Goal: Information Seeking & Learning: Learn about a topic

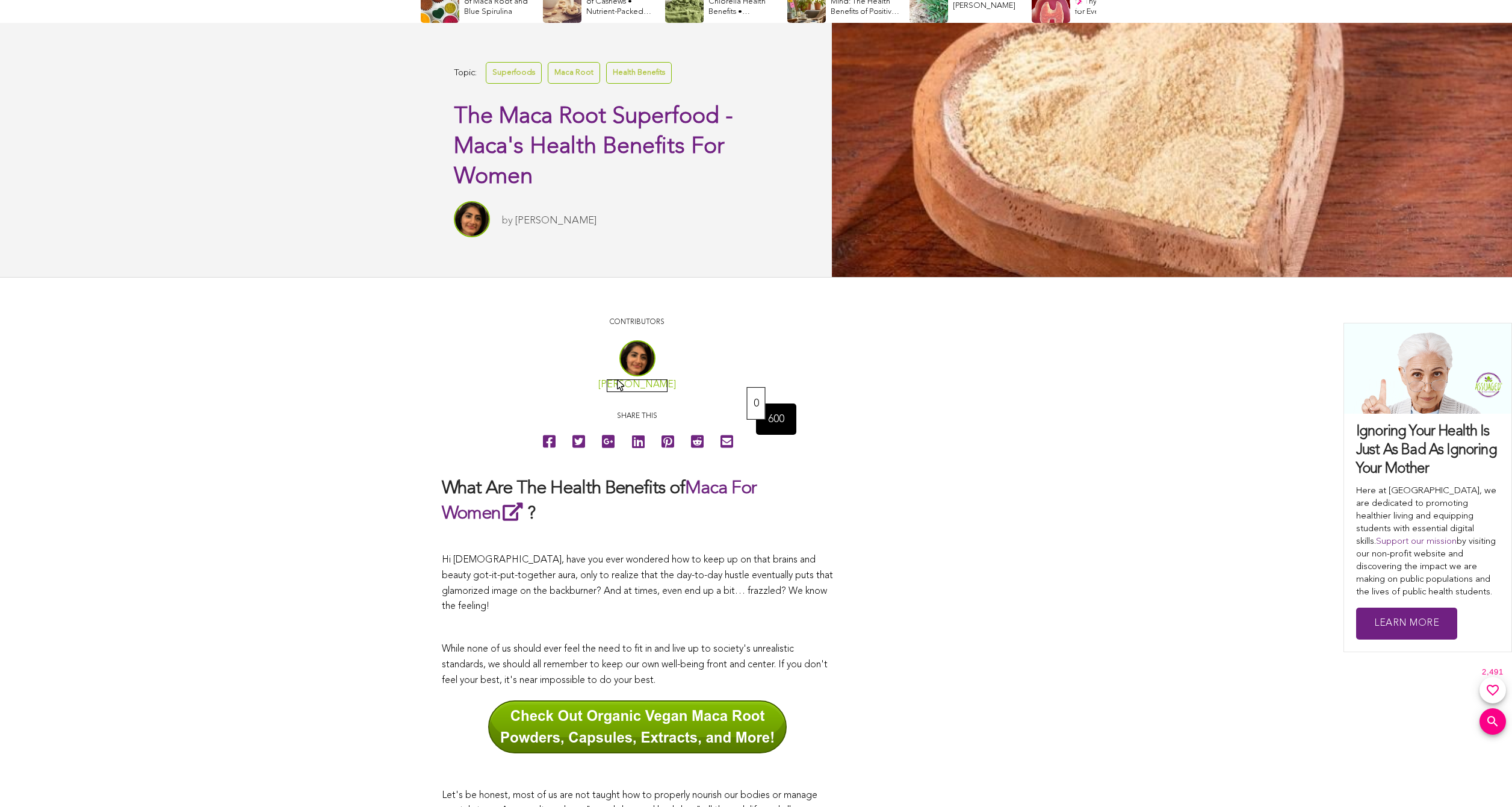
click at [618, 380] on link "[PERSON_NAME]" at bounding box center [637, 385] width 78 height 10
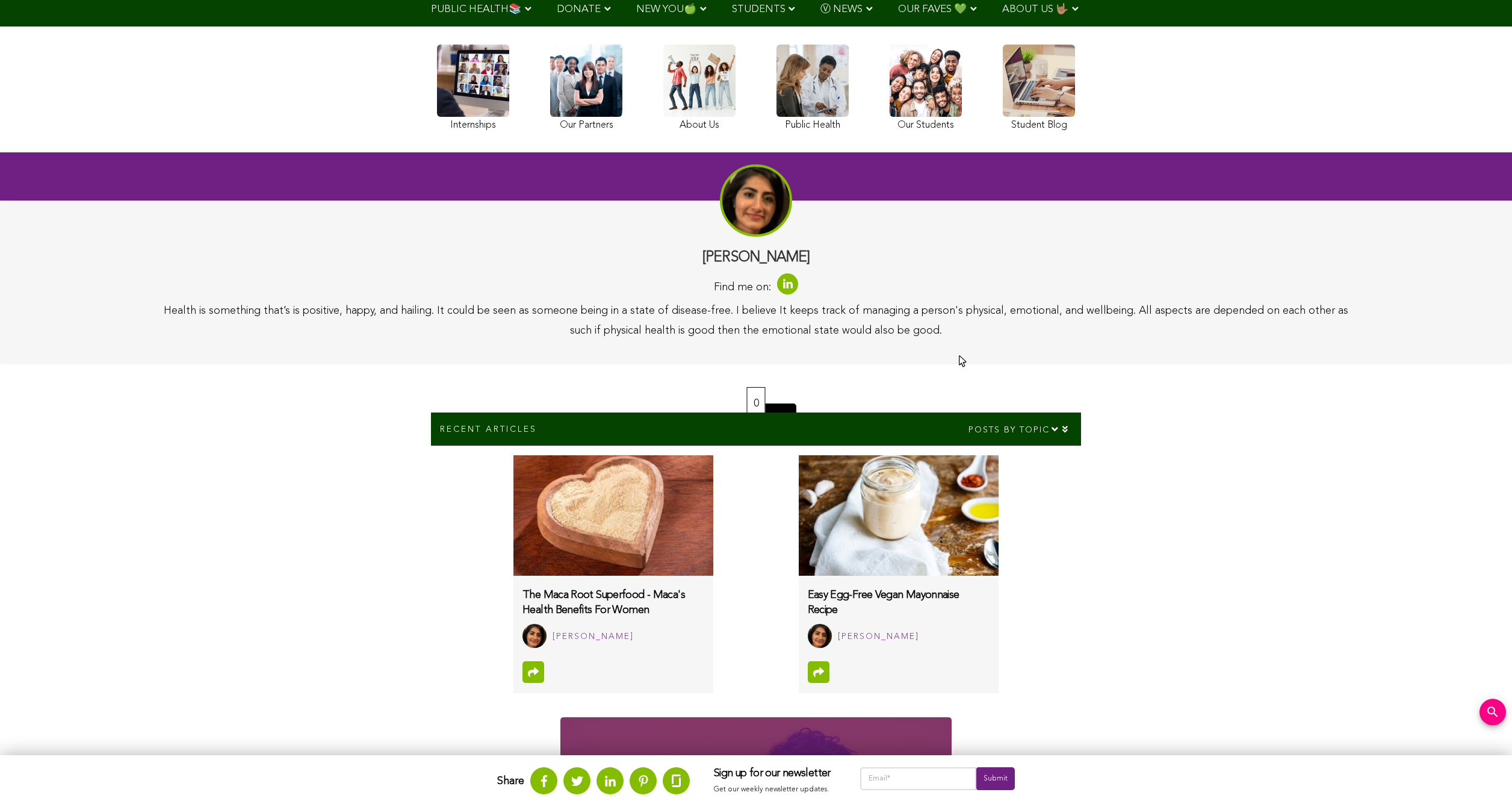
scroll to position [301, 0]
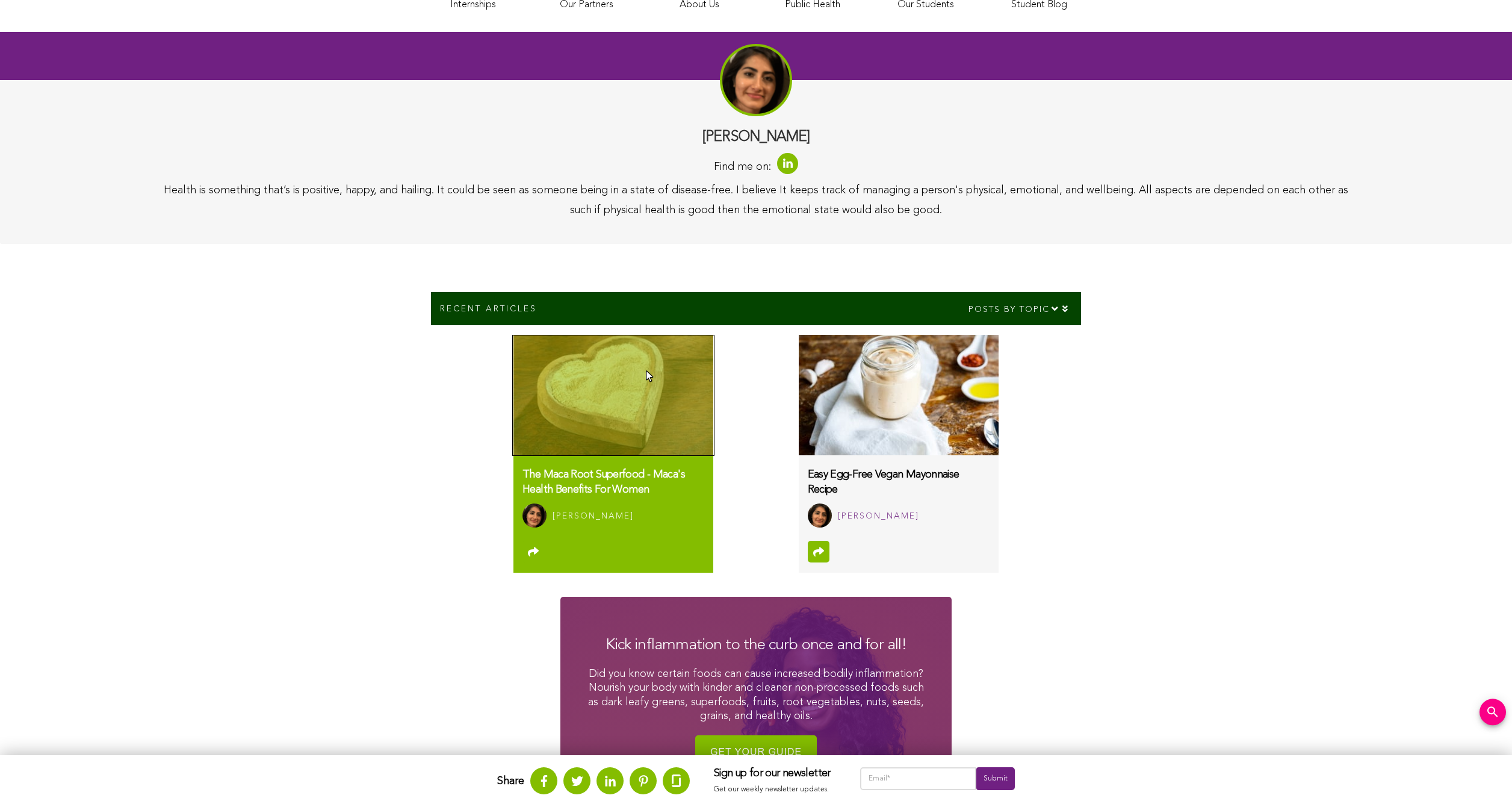
click at [645, 371] on img at bounding box center [613, 395] width 200 height 120
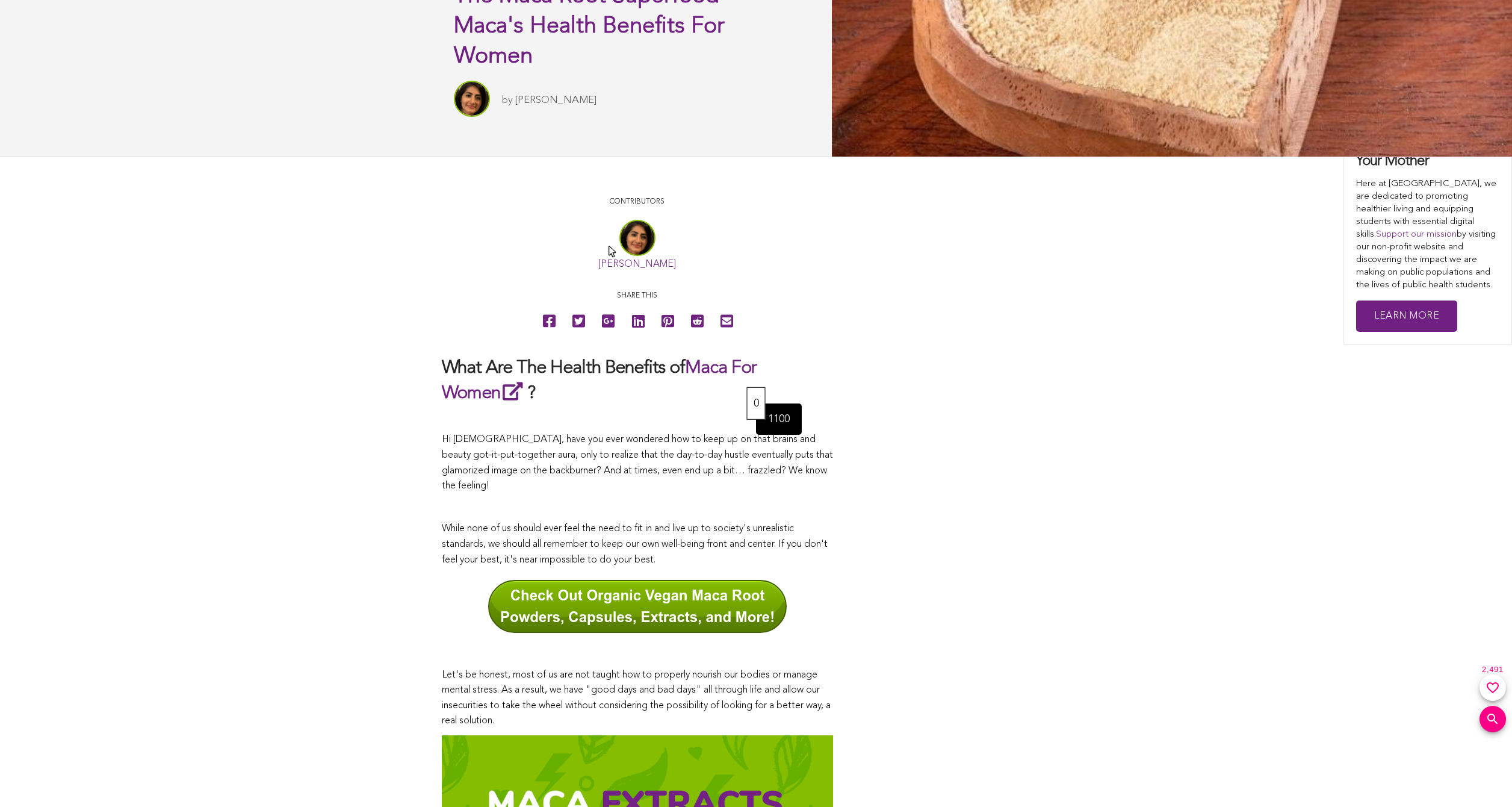
scroll to position [662, 0]
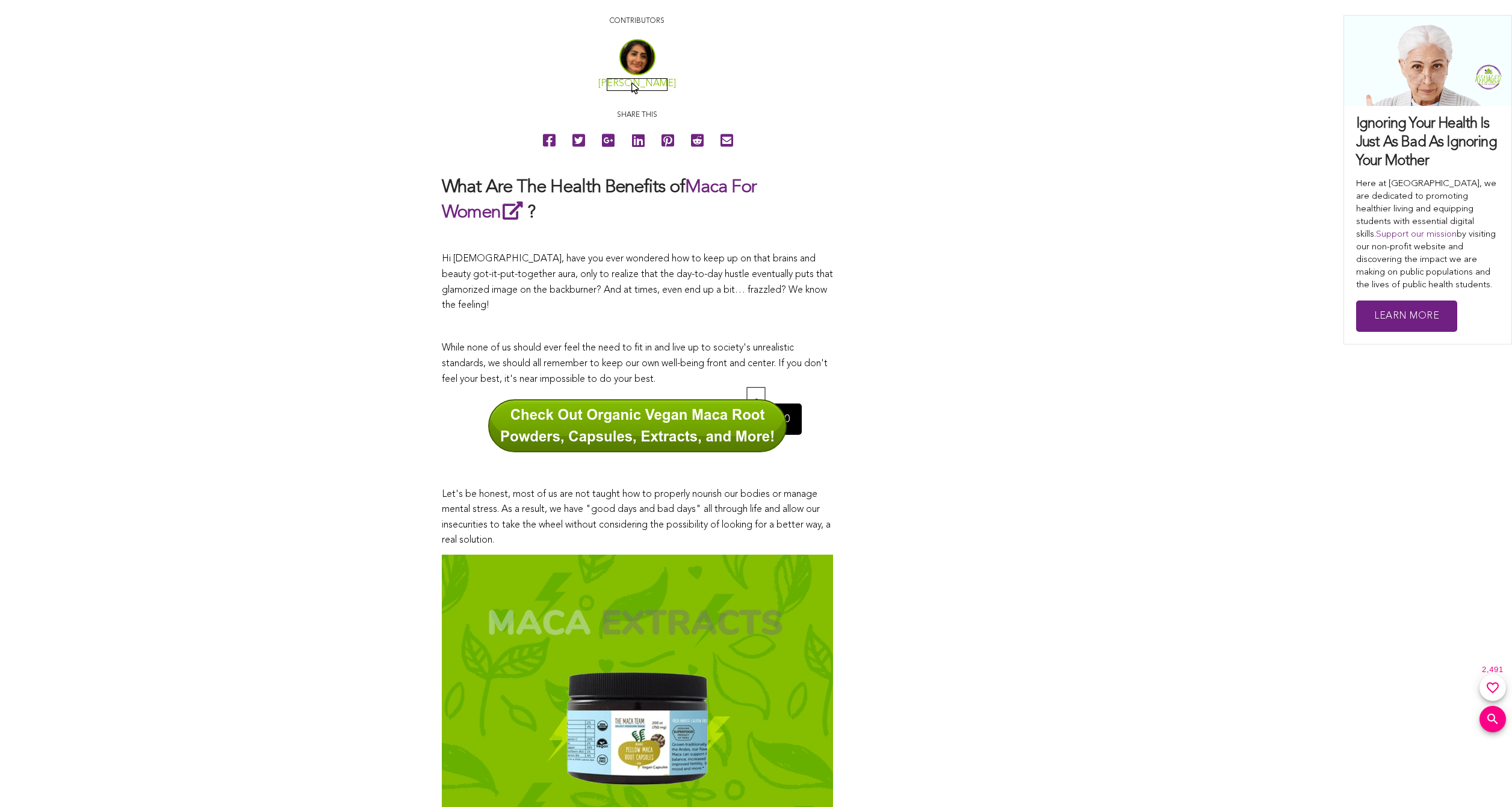
click at [632, 84] on link "[PERSON_NAME]" at bounding box center [637, 84] width 78 height 10
